Goal: Task Accomplishment & Management: Use online tool/utility

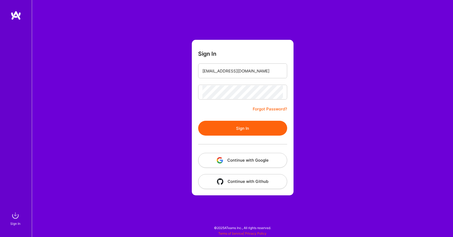
click at [239, 129] on button "Sign In" at bounding box center [242, 128] width 89 height 15
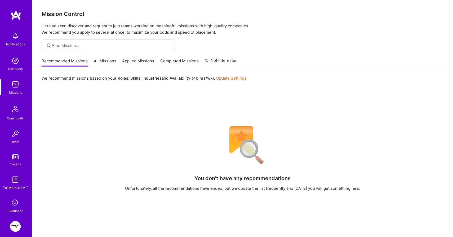
click at [18, 227] on img at bounding box center [15, 226] width 11 height 11
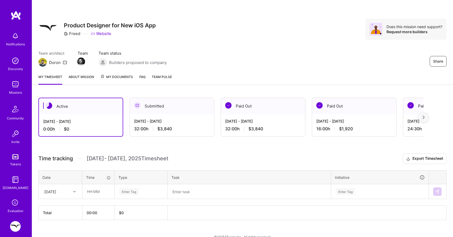
click at [78, 78] on link "About Mission" at bounding box center [81, 79] width 25 height 11
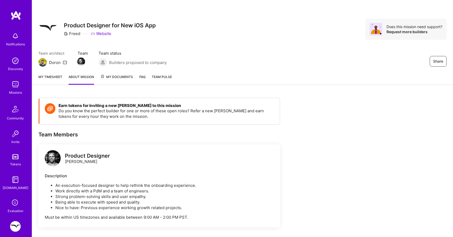
click at [60, 77] on link "My timesheet" at bounding box center [50, 79] width 24 height 11
